Goal: Check status

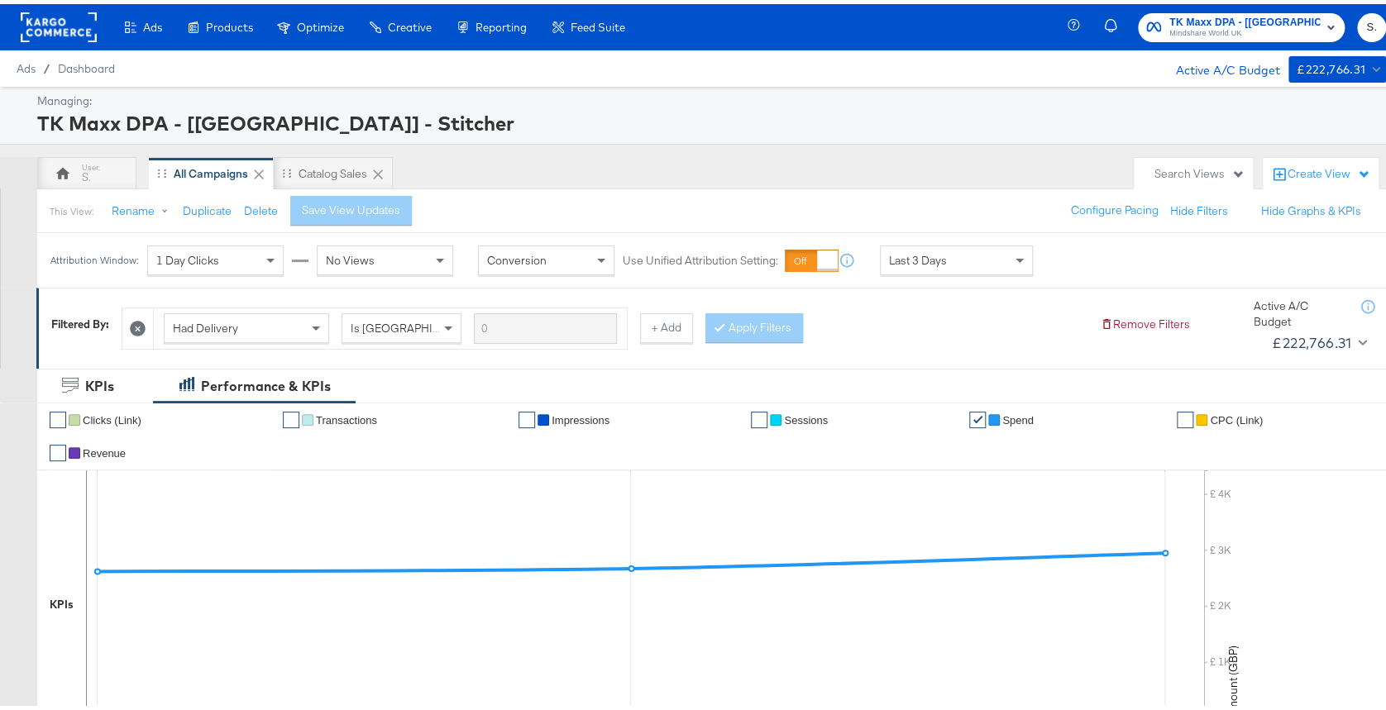
click at [1218, 21] on span "TK Maxx DPA - [[GEOGRAPHIC_DATA]] - Stitcher" at bounding box center [1244, 18] width 151 height 17
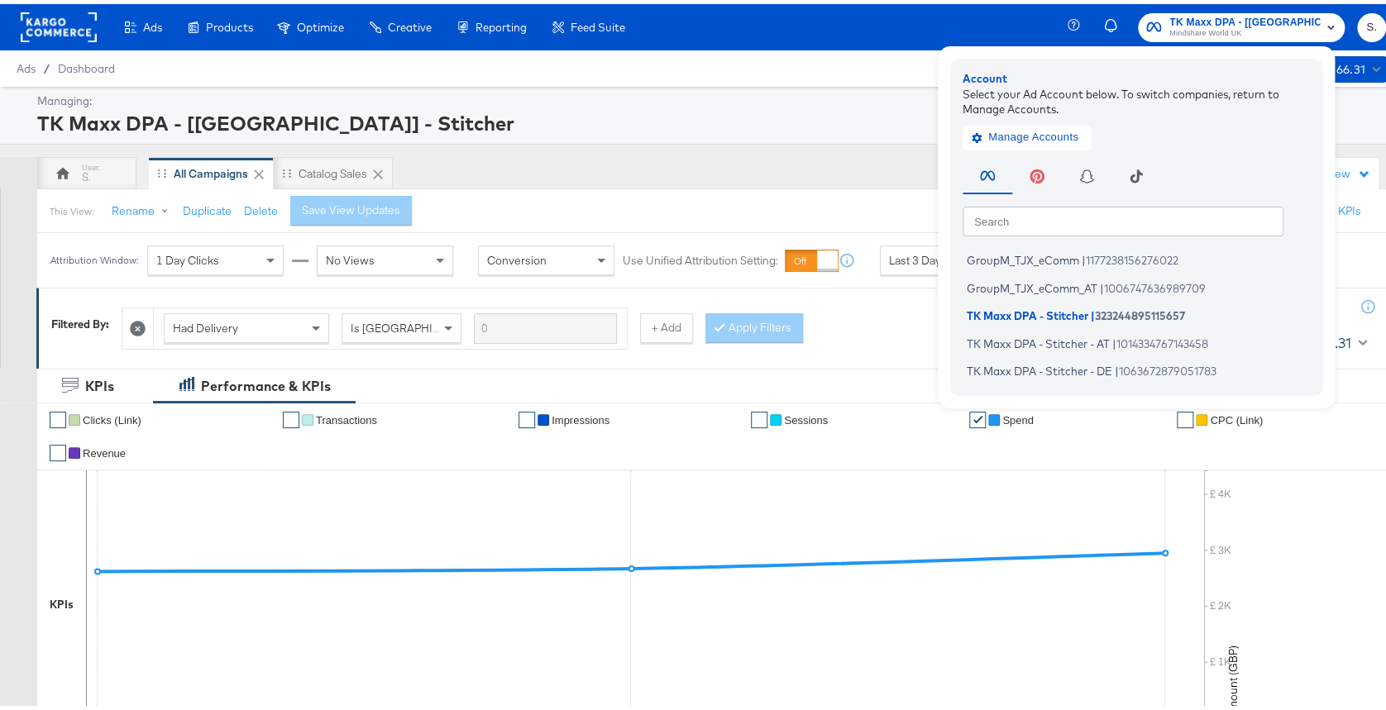
click at [833, 132] on div "TK Maxx DPA - [[GEOGRAPHIC_DATA]] - Stitcher" at bounding box center [709, 119] width 1345 height 28
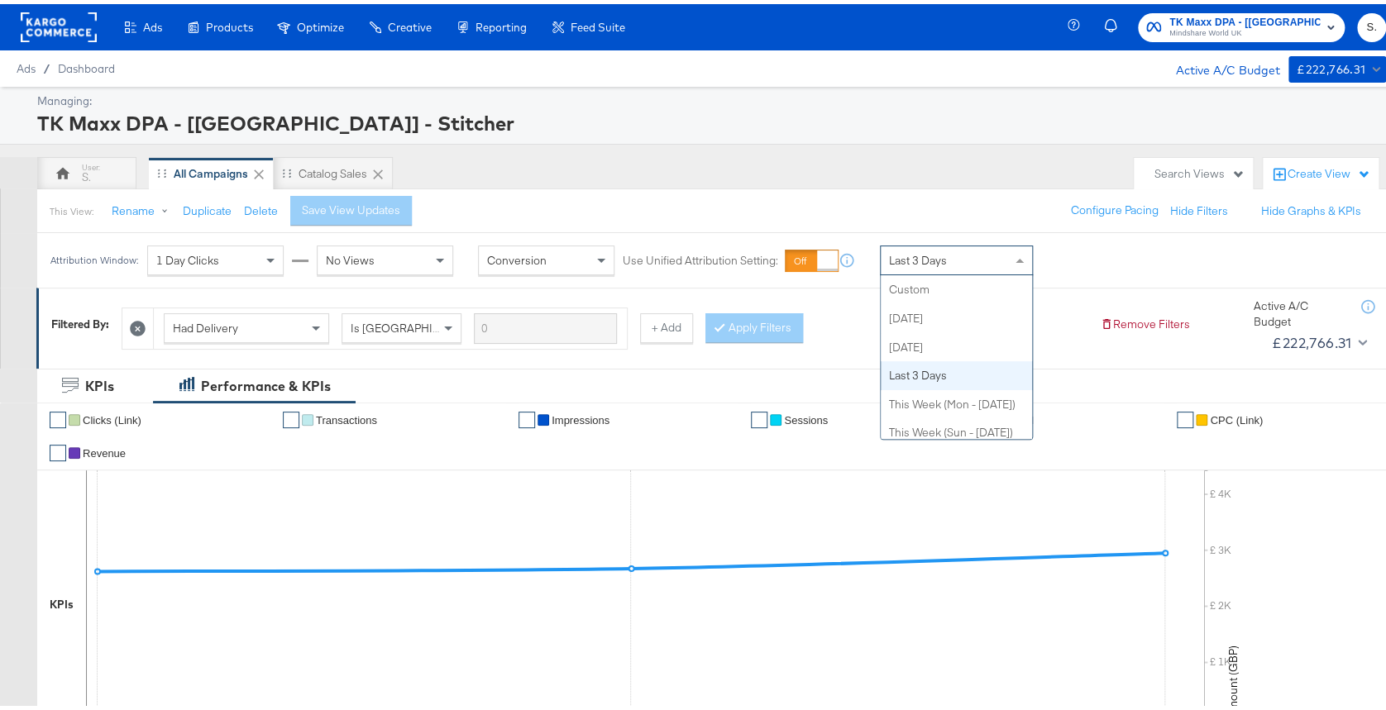
click at [913, 270] on div "Last 3 Days Custom [DATE] [DATE] Last 3 Days This Week (Mon - [DATE]) This Week…" at bounding box center [956, 256] width 153 height 30
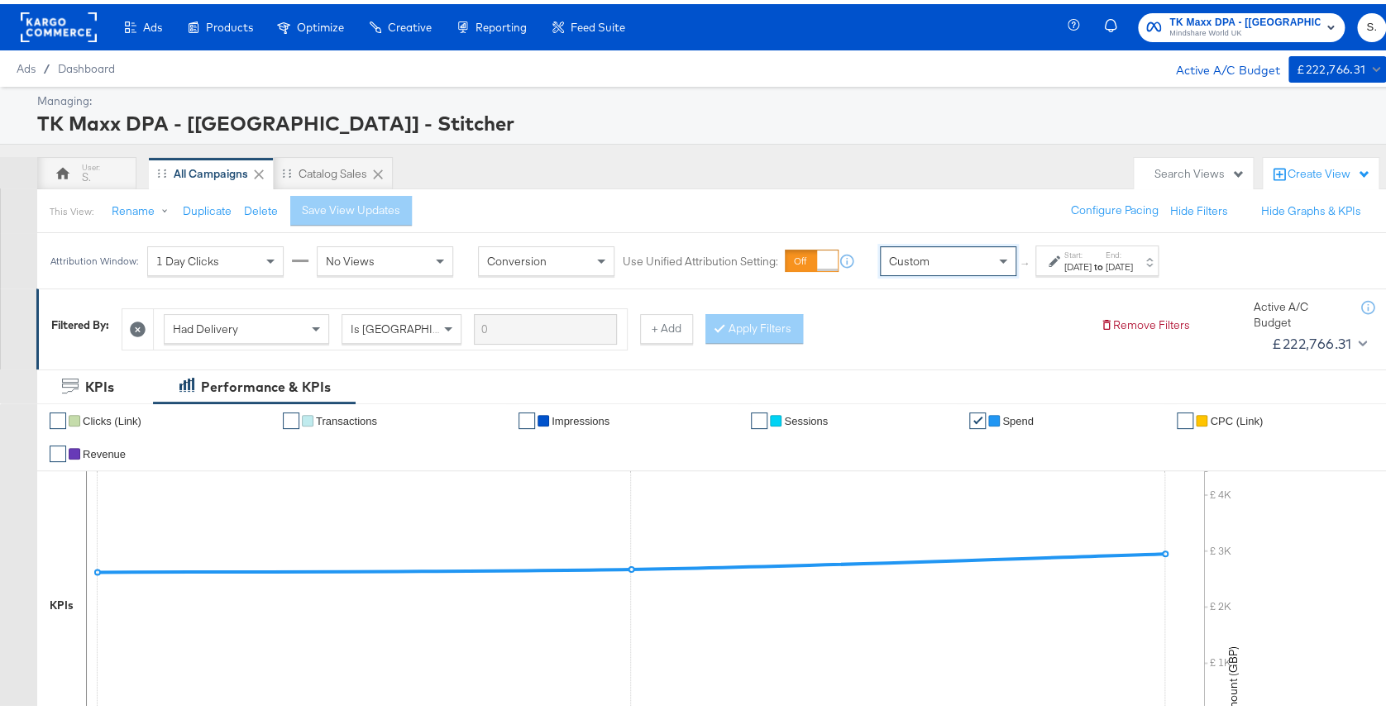
click at [1081, 265] on div "[DATE]" at bounding box center [1077, 262] width 27 height 13
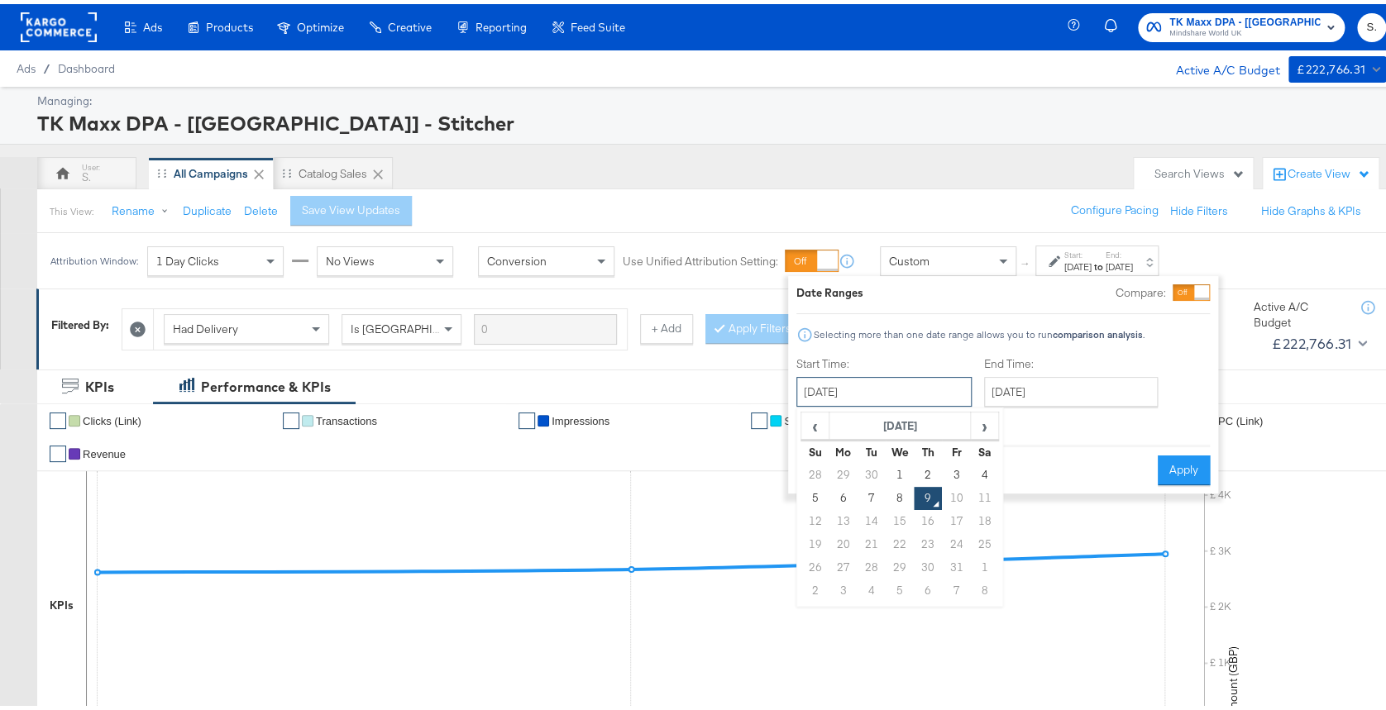
click at [860, 385] on input "[DATE]" at bounding box center [883, 388] width 175 height 30
click at [815, 419] on span "‹" at bounding box center [815, 421] width 26 height 25
click at [852, 470] on td "1" at bounding box center [844, 471] width 28 height 23
type input "[DATE]"
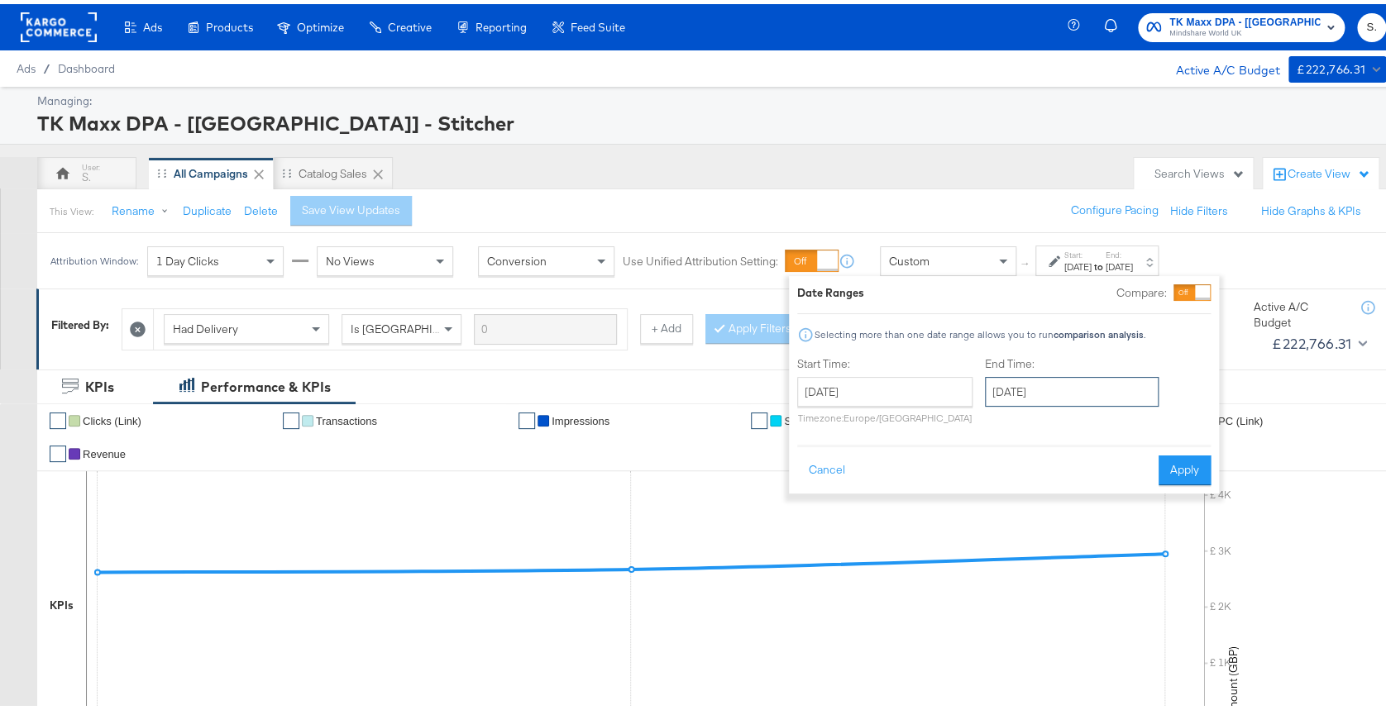
click at [1045, 387] on input "[DATE]" at bounding box center [1072, 388] width 174 height 30
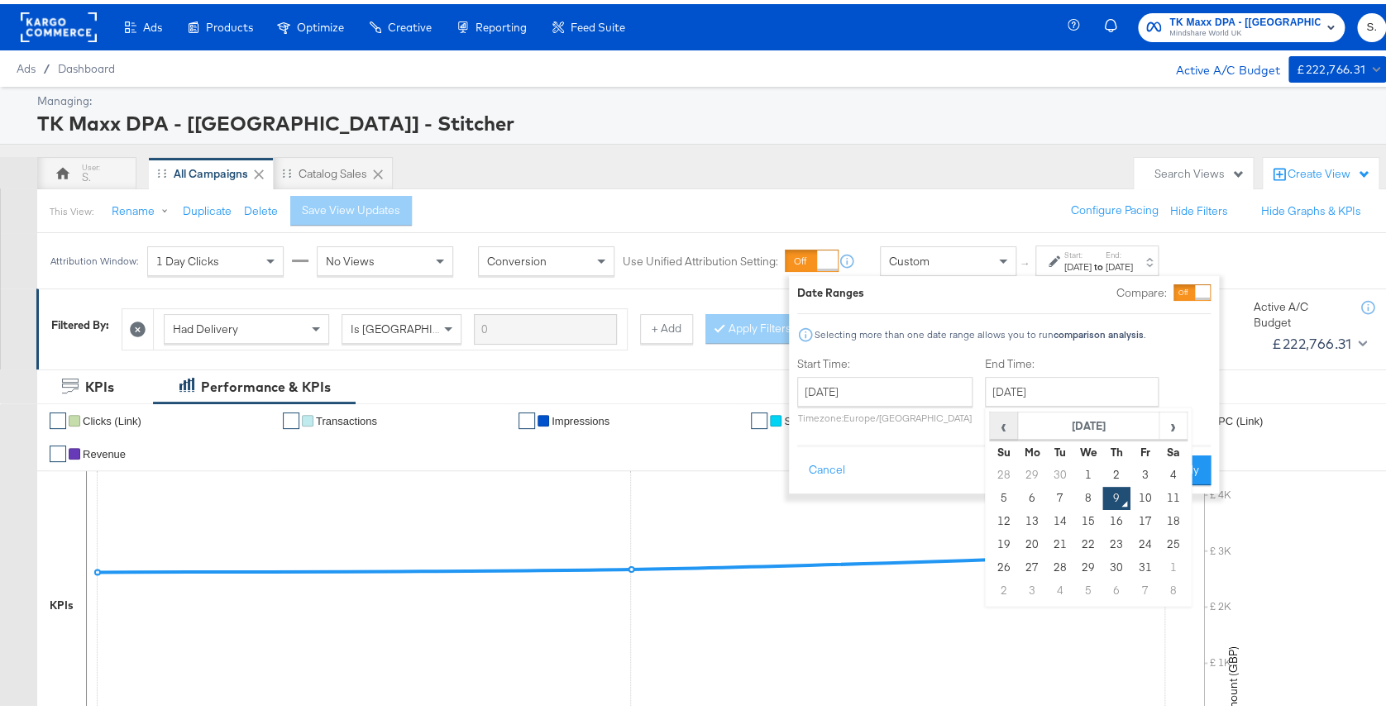
click at [1006, 428] on span "‹" at bounding box center [1004, 421] width 26 height 25
click at [1067, 566] on td "30" at bounding box center [1060, 563] width 28 height 23
type input "[DATE]"
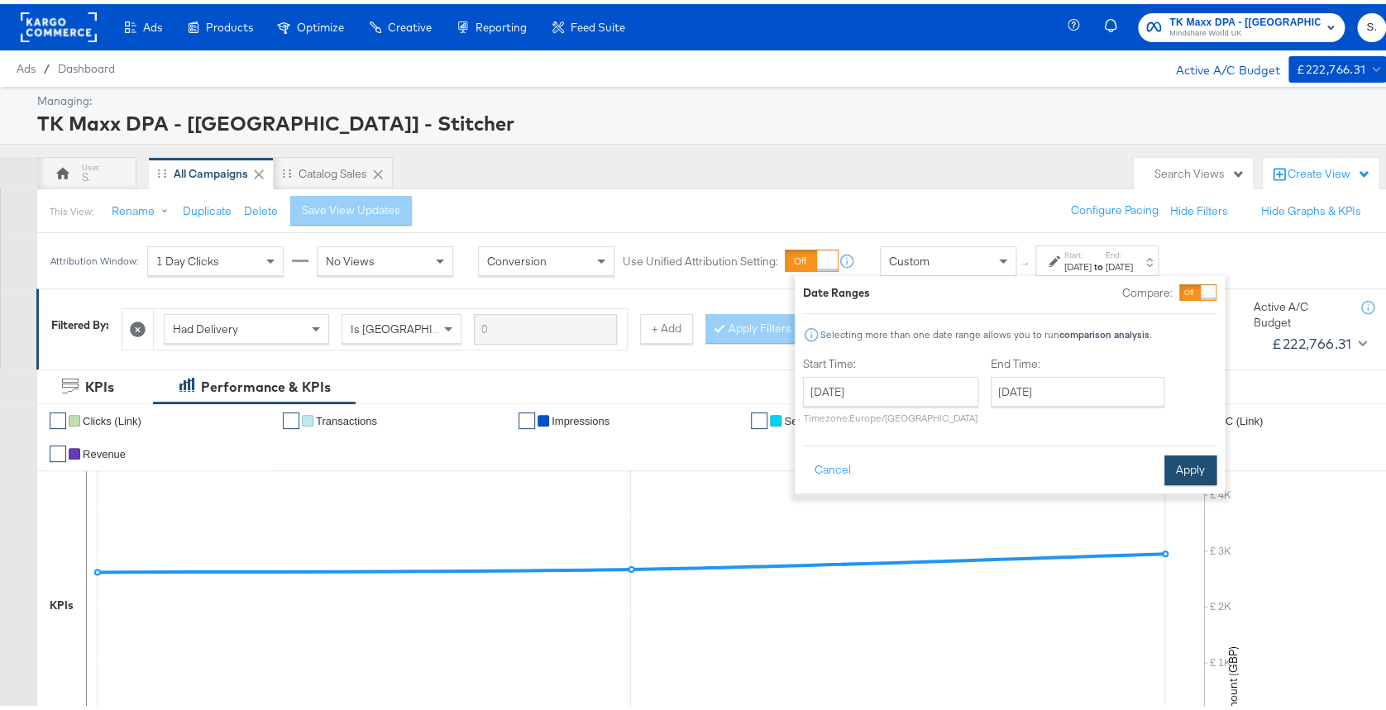
click at [1193, 472] on button "Apply" at bounding box center [1190, 467] width 52 height 30
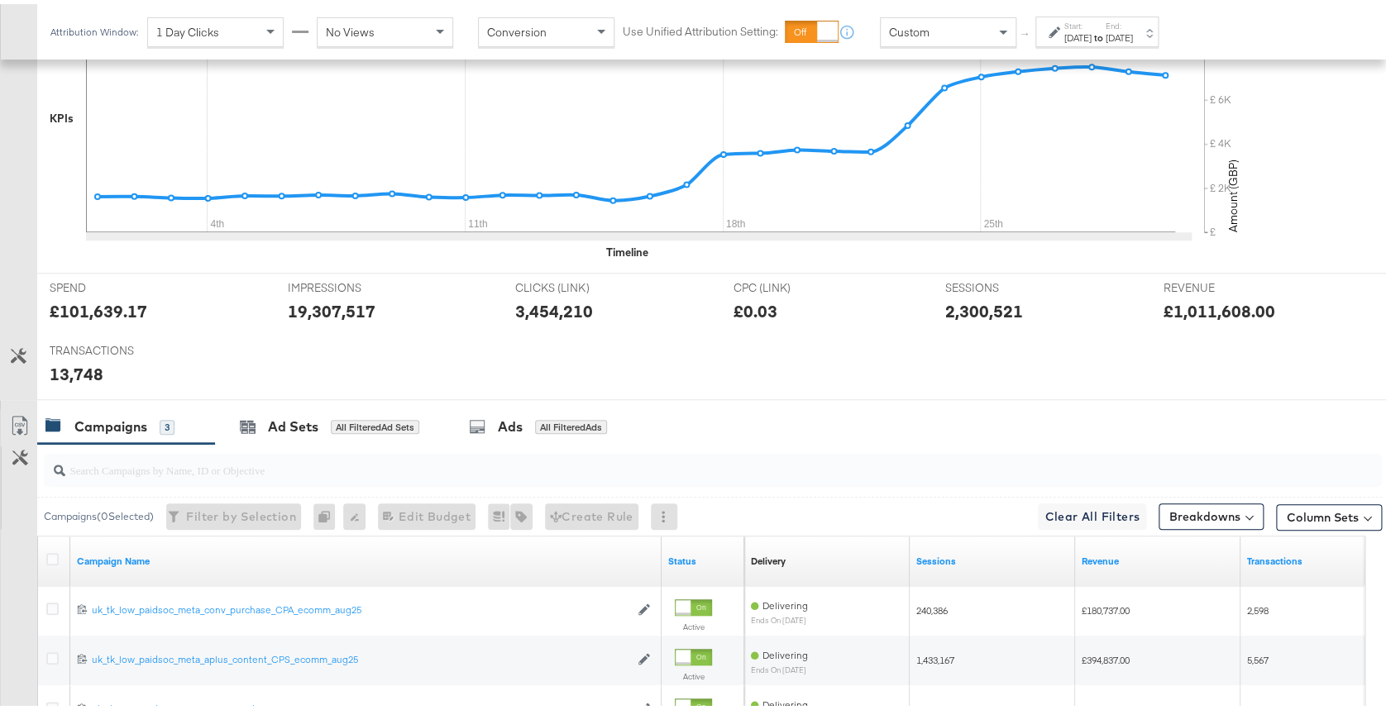
scroll to position [633, 0]
